Goal: Book appointment/travel/reservation

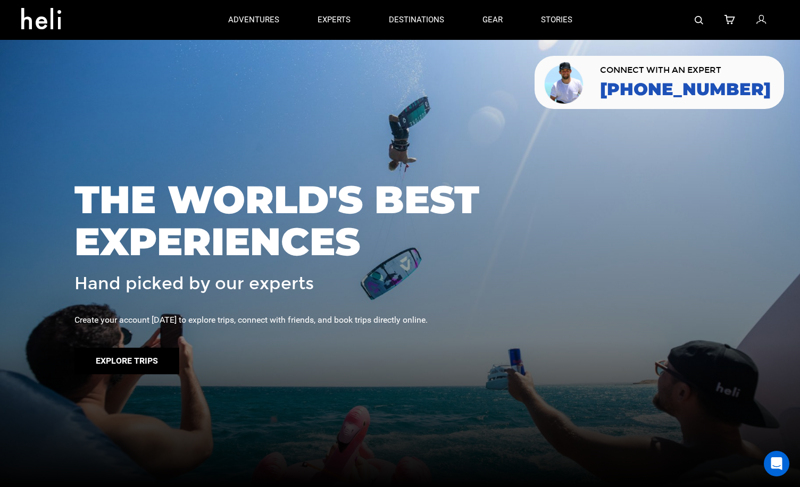
click at [155, 351] on button "Explore Trips" at bounding box center [126, 361] width 105 height 27
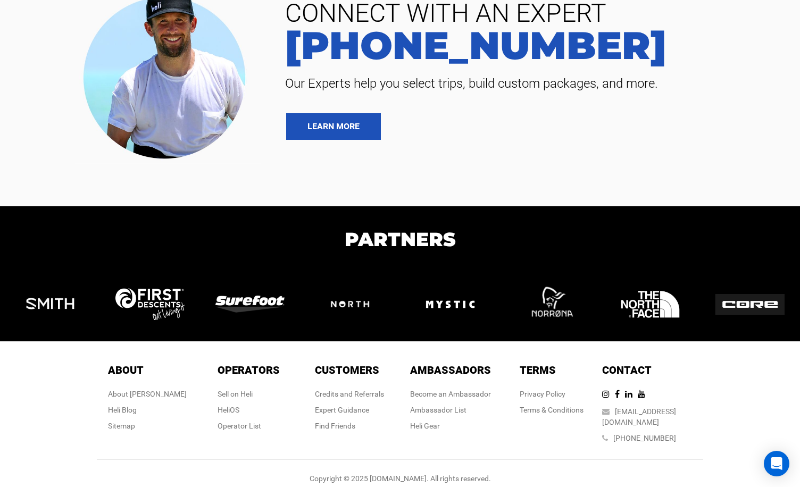
scroll to position [192, 0]
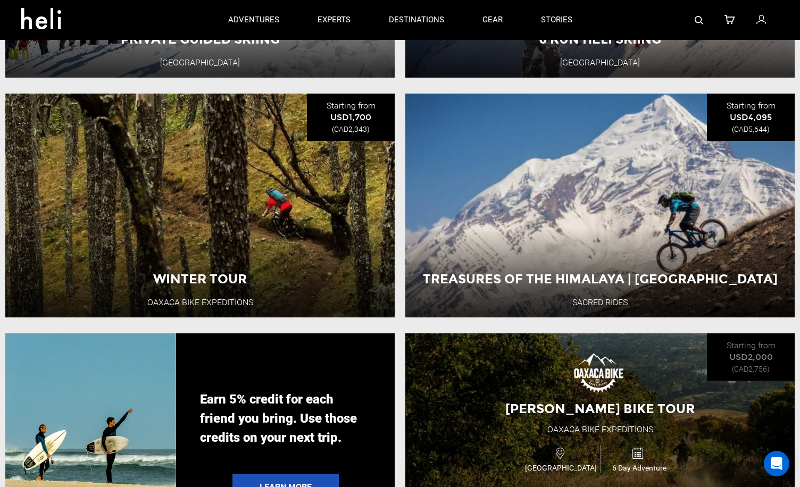
scroll to position [1470, 0]
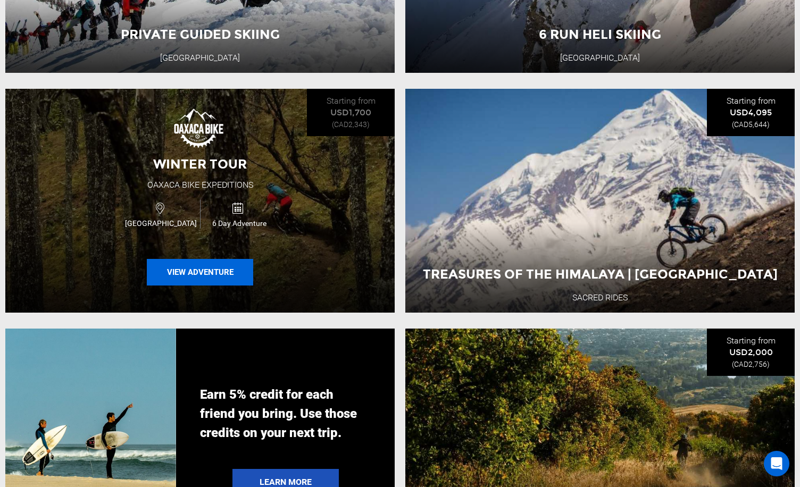
click at [205, 275] on button "View Adventure" at bounding box center [200, 272] width 106 height 27
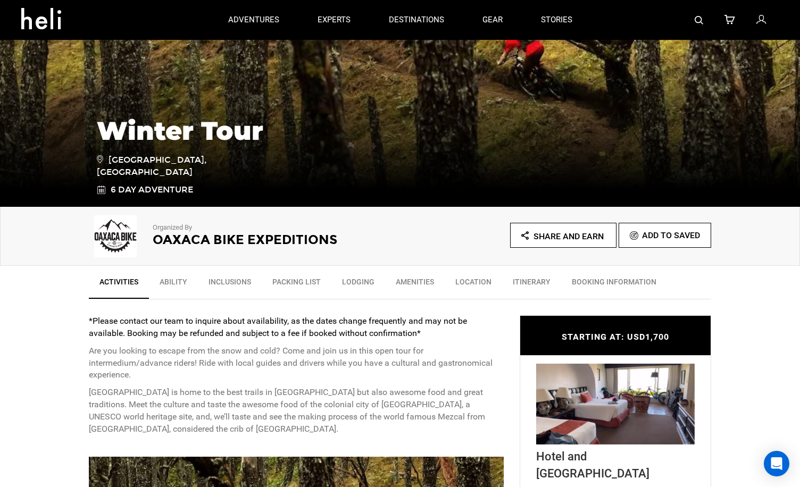
scroll to position [147, 0]
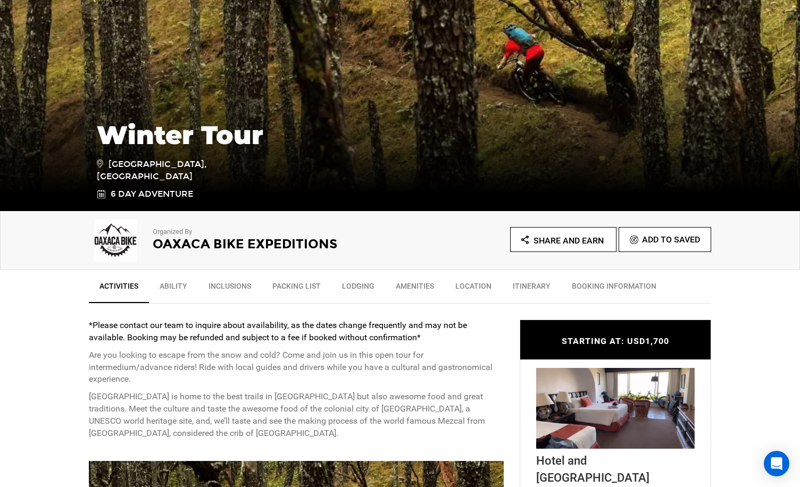
click at [206, 243] on h2 "Oaxaca Bike Expeditions" at bounding box center [262, 244] width 218 height 14
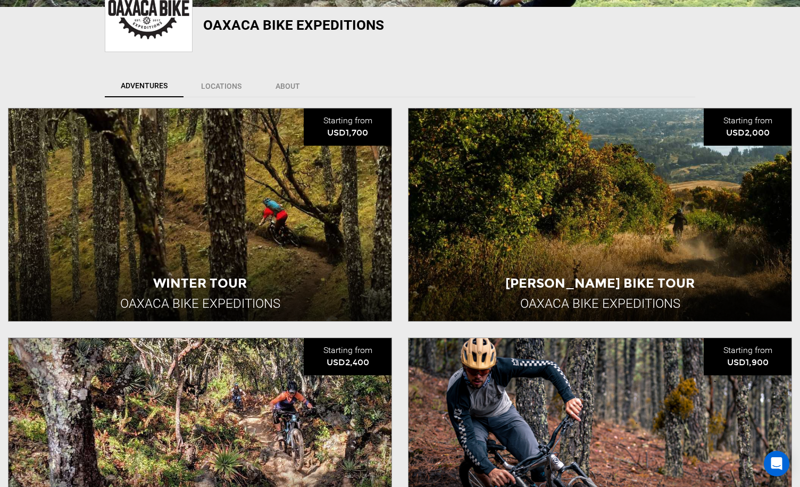
scroll to position [246, 0]
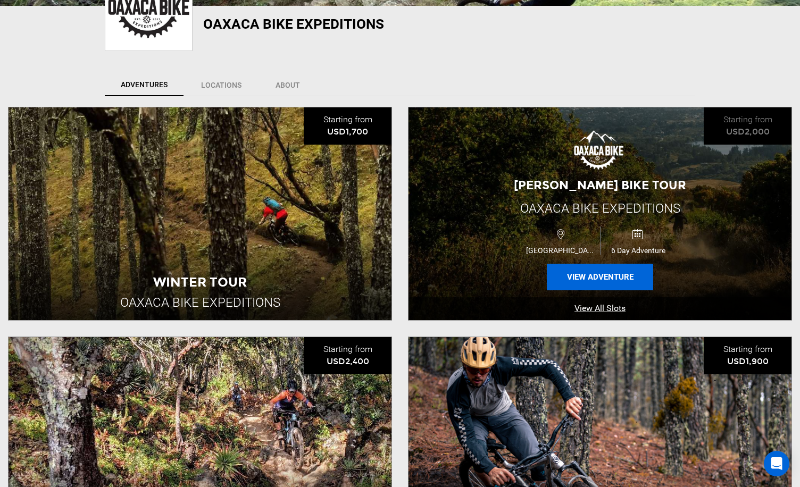
click at [606, 272] on button "View Adventure" at bounding box center [600, 277] width 106 height 27
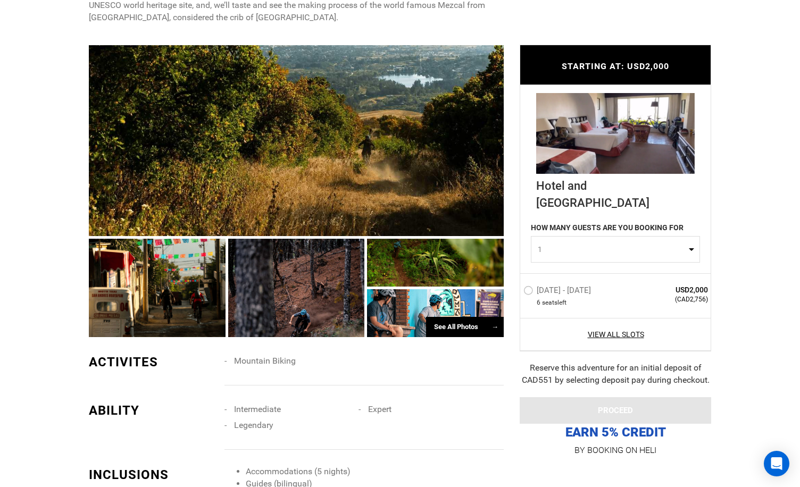
scroll to position [571, 0]
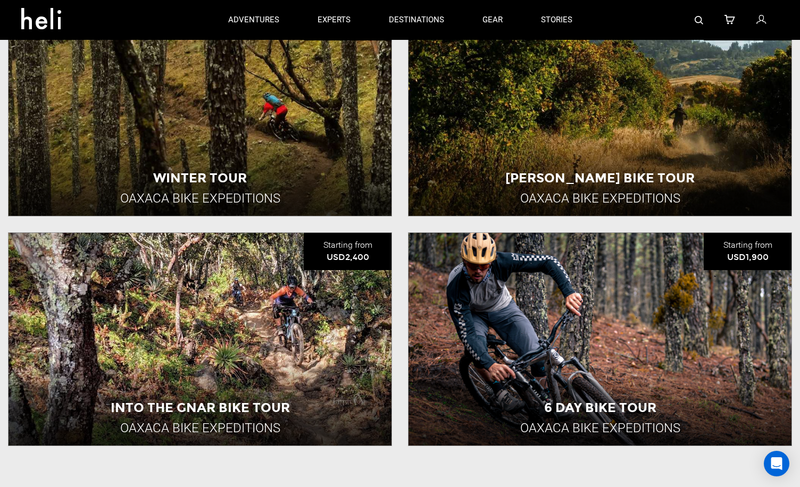
scroll to position [347, 0]
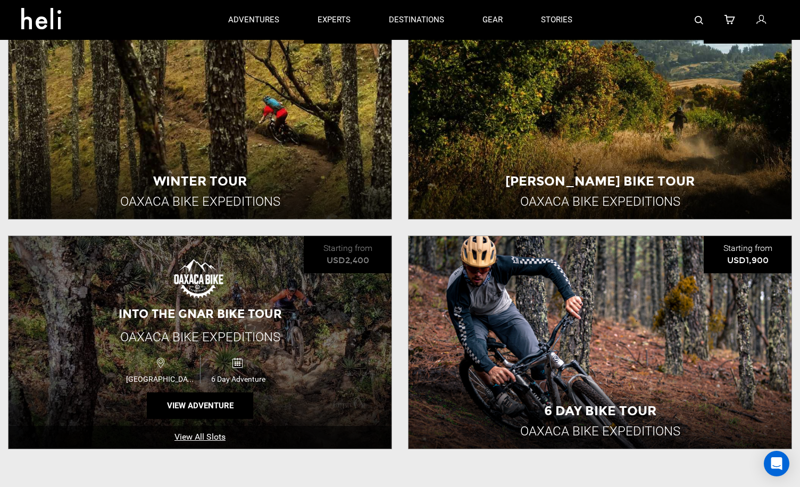
click at [278, 311] on span "Into the Gnar Bike Tour" at bounding box center [200, 314] width 163 height 14
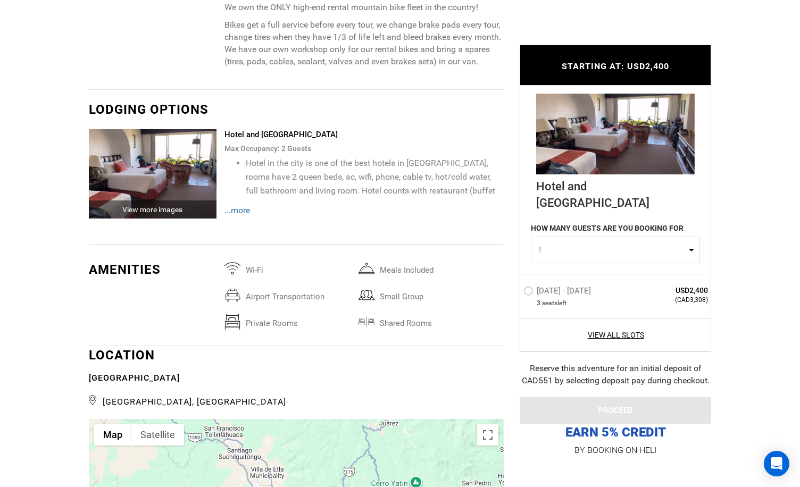
scroll to position [1412, 0]
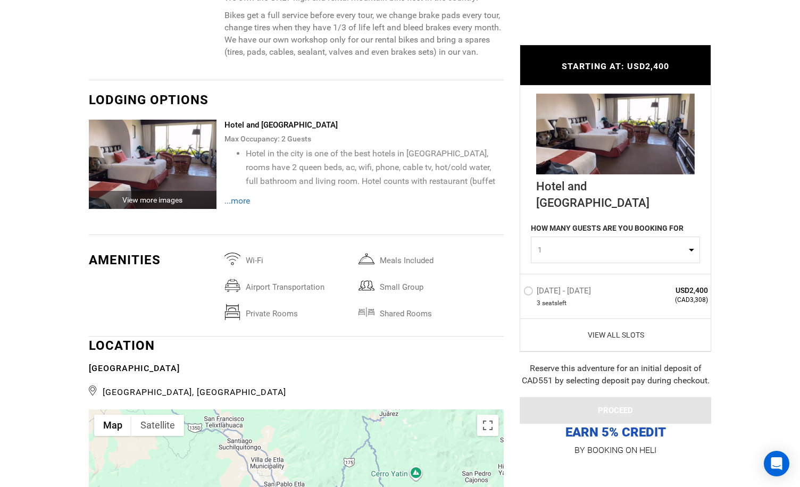
click at [603, 335] on link "View All Slots" at bounding box center [616, 334] width 185 height 11
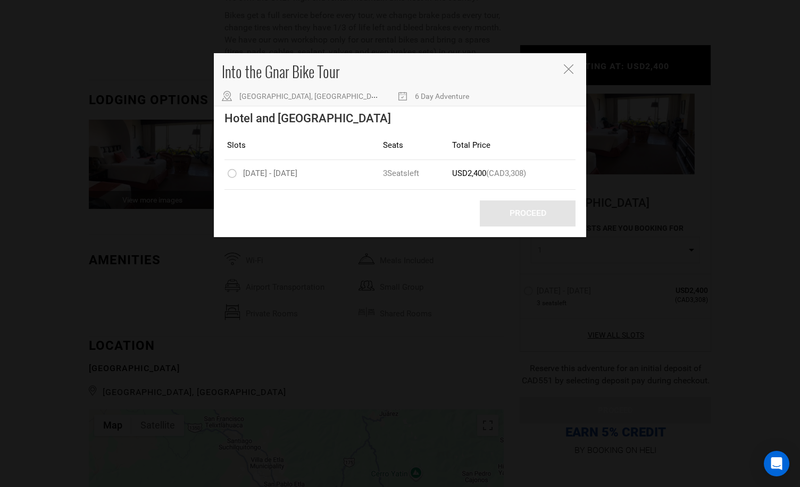
click at [569, 69] on icon "Close" at bounding box center [569, 69] width 10 height 10
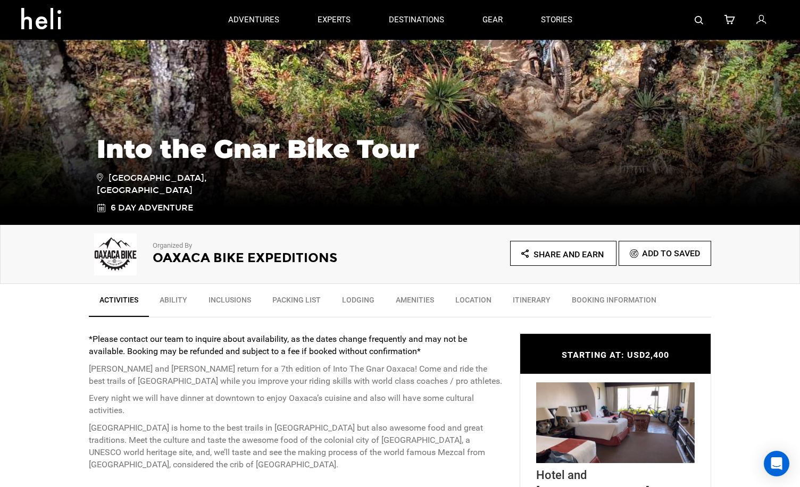
scroll to position [0, 0]
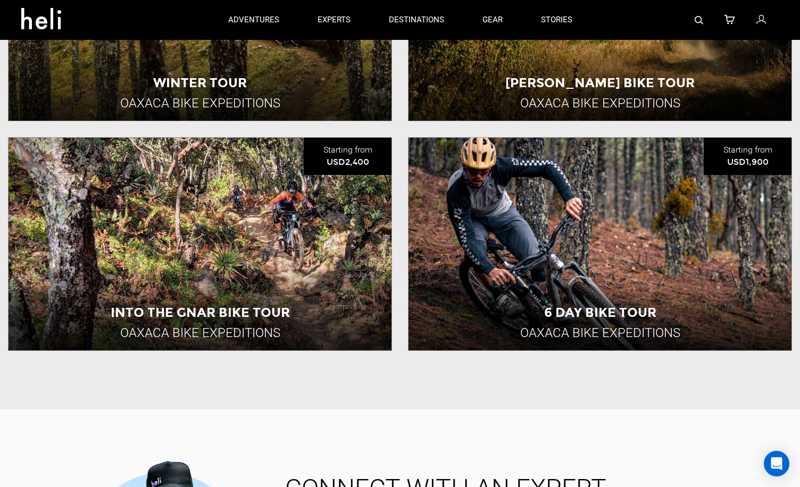
scroll to position [445, 0]
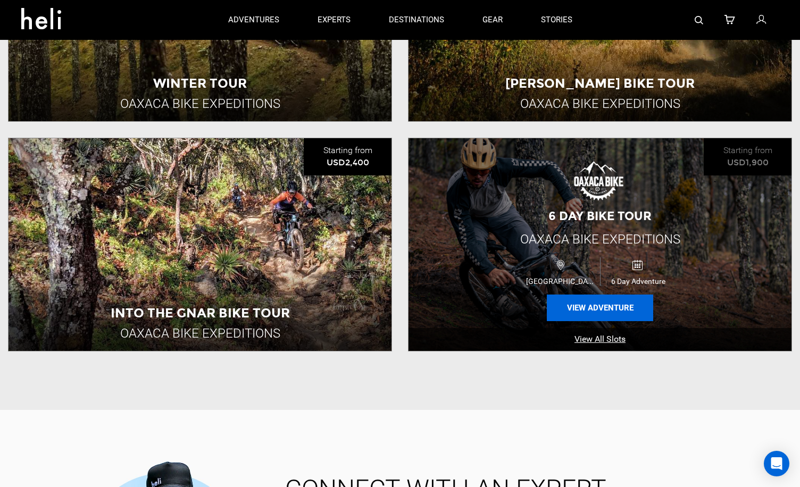
click at [623, 305] on button "View Adventure" at bounding box center [600, 308] width 106 height 27
